Goal: Navigation & Orientation: Go to known website

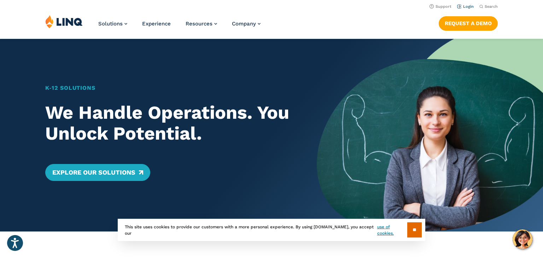
click at [468, 6] on link "Login" at bounding box center [465, 6] width 17 height 5
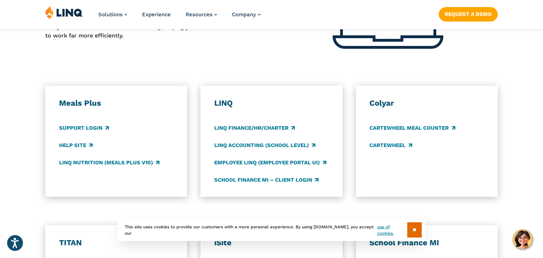
scroll to position [343, 0]
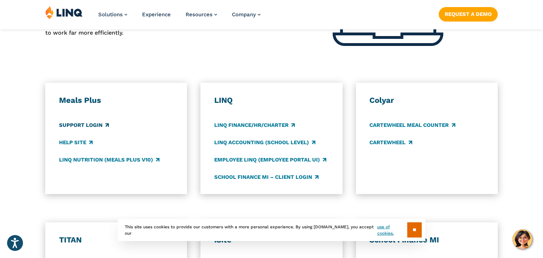
click at [92, 127] on link "Support Login" at bounding box center [84, 125] width 50 height 8
